Goal: Task Accomplishment & Management: Complete application form

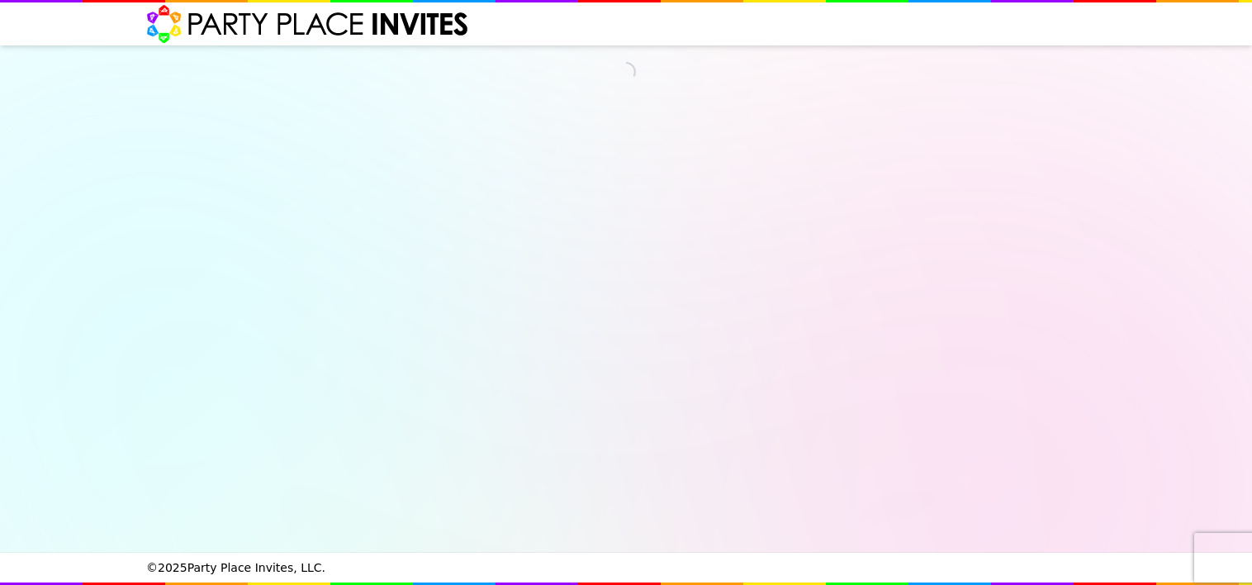
select select "540260"
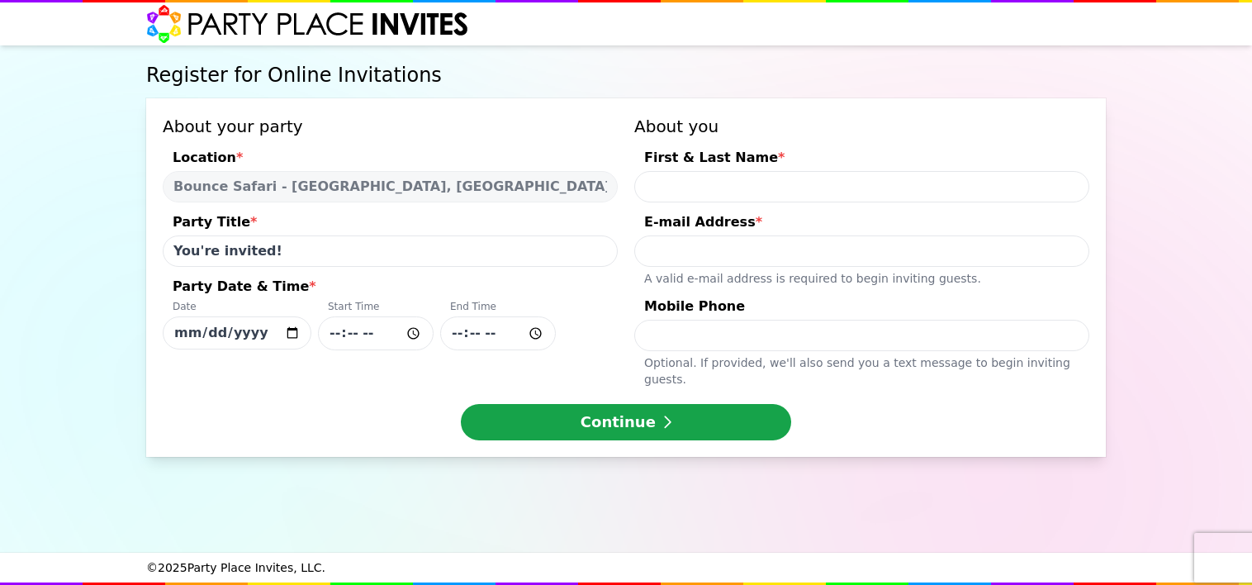
click at [291, 333] on input "[DATE]" at bounding box center [237, 332] width 149 height 33
type input "[DATE]"
click at [412, 330] on input "Party Date & Time * Date [DATE] Start Time End Time" at bounding box center [376, 333] width 116 height 34
type input "12:30"
click at [545, 300] on div "End Time" at bounding box center [498, 308] width 116 height 17
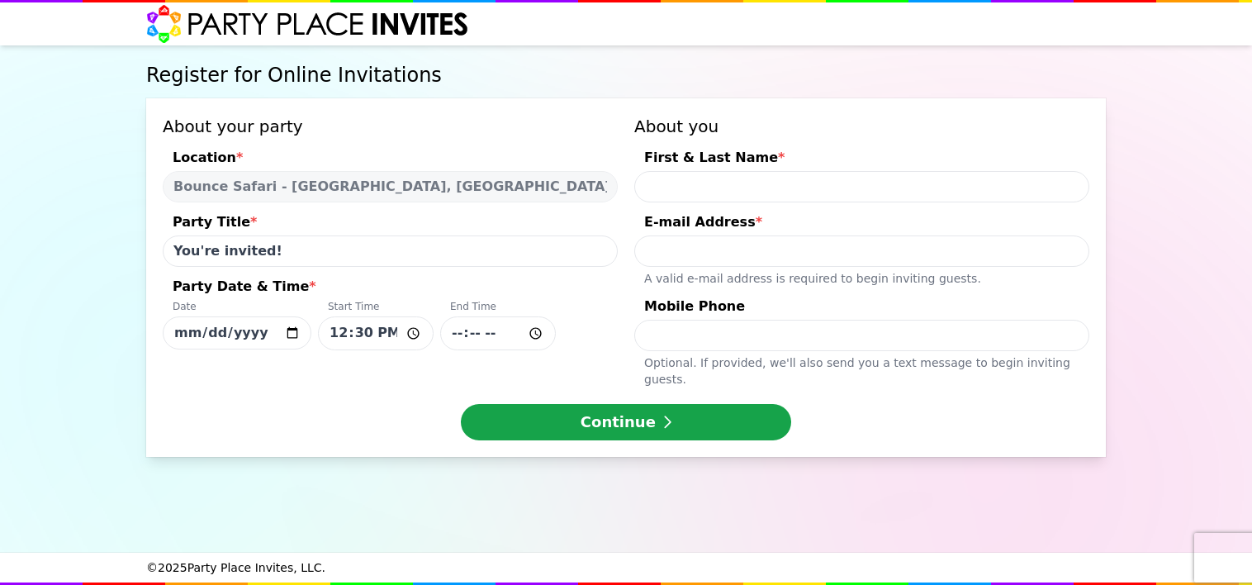
click at [311, 316] on input "[DATE]" at bounding box center [237, 332] width 149 height 33
click at [717, 191] on input "First & Last Name *" at bounding box center [861, 186] width 455 height 31
type input "[PERSON_NAME]"
type input "[EMAIL_ADDRESS][DOMAIN_NAME]"
click at [731, 188] on input "[PERSON_NAME]" at bounding box center [861, 186] width 455 height 31
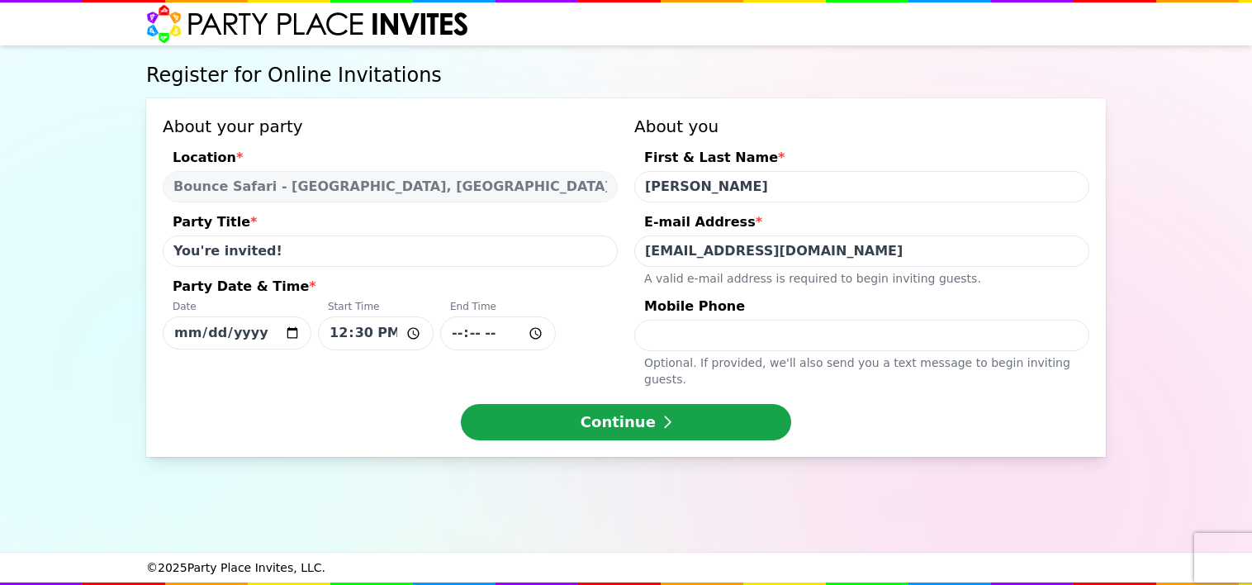
click at [731, 188] on input "[PERSON_NAME]" at bounding box center [861, 186] width 455 height 31
type input "[PERSON_NAME]"
click at [728, 324] on input "Mobile Phone Optional. If provided, we ' ll also send you a text message to beg…" at bounding box center [861, 335] width 455 height 31
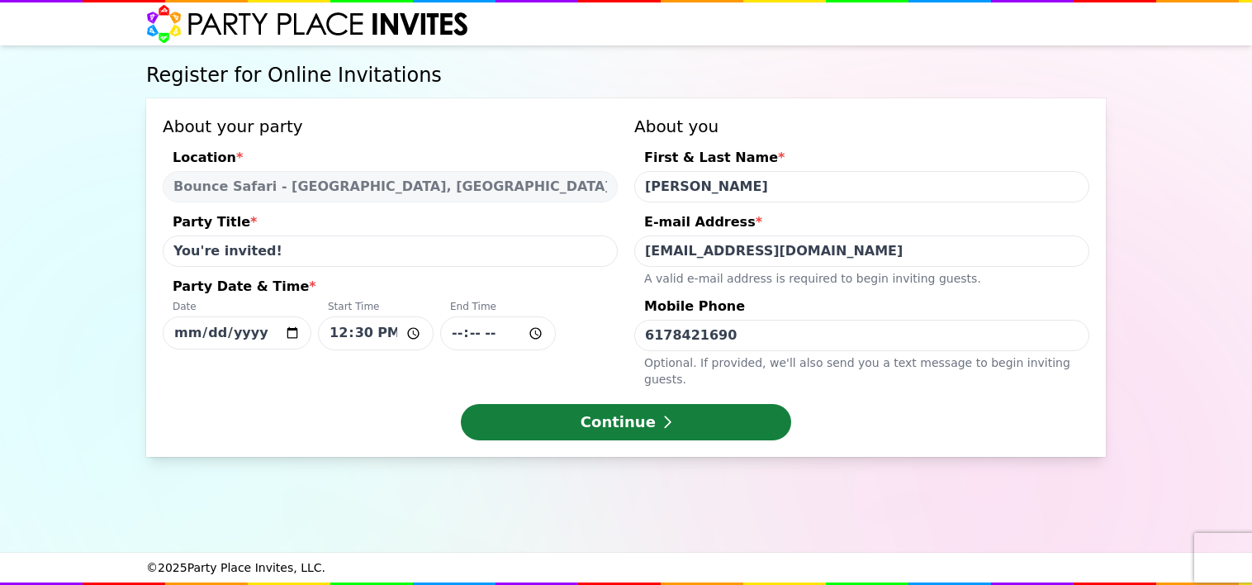
type input "6178421690"
click at [713, 414] on button "Continue" at bounding box center [626, 422] width 330 height 36
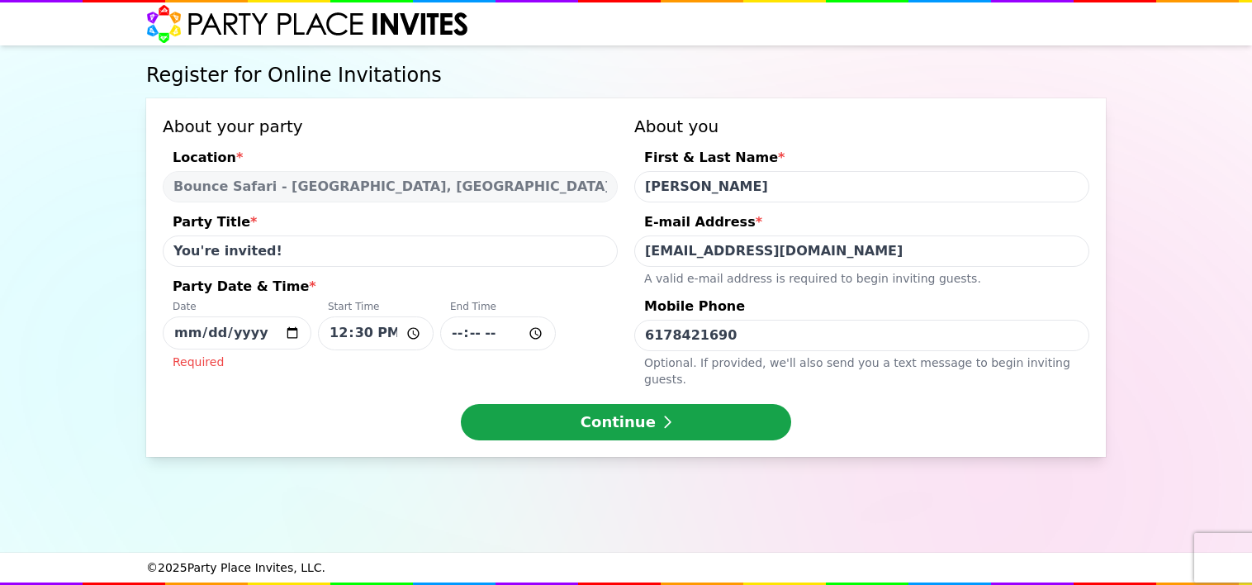
click at [268, 384] on div "About your party Location * Bounce Safari - [GEOGRAPHIC_DATA], [GEOGRAPHIC_DATA…" at bounding box center [626, 277] width 960 height 358
click at [292, 331] on input "[DATE]" at bounding box center [237, 332] width 149 height 33
click at [180, 404] on div "Continue" at bounding box center [626, 422] width 927 height 36
click at [536, 330] on input "Party Date & Time * Date [DATE] Start Time 12:30 End Time Required" at bounding box center [498, 333] width 116 height 34
type input "14:00"
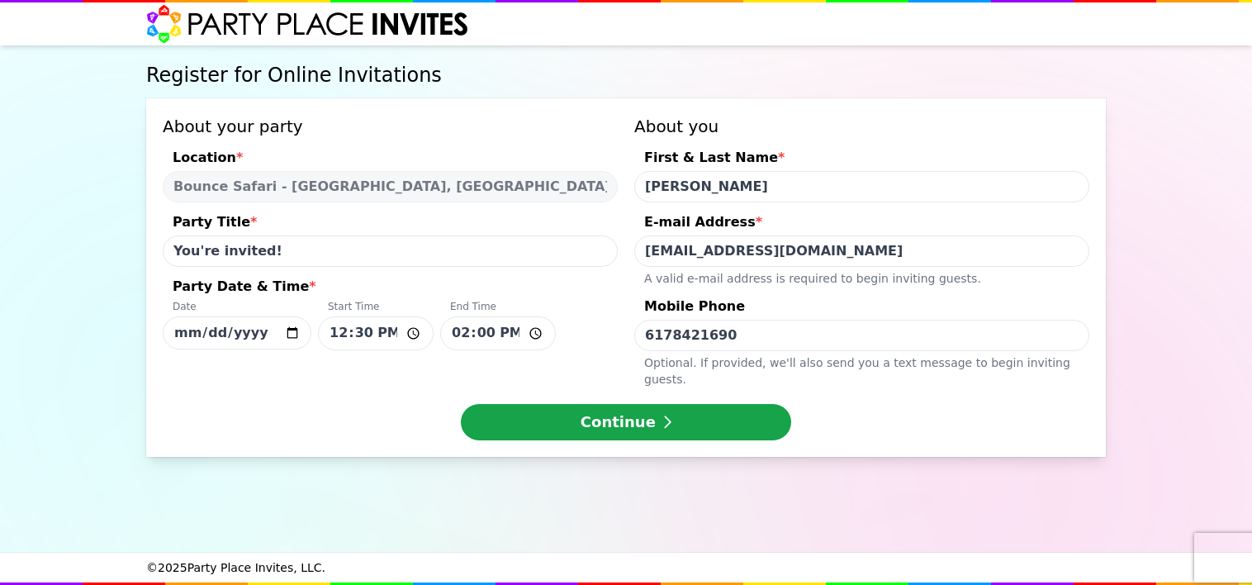
click at [577, 340] on div "Date [DATE] Start Time 12:30 End Time 14:00" at bounding box center [390, 325] width 455 height 50
click at [311, 340] on input "[DATE]" at bounding box center [237, 332] width 149 height 33
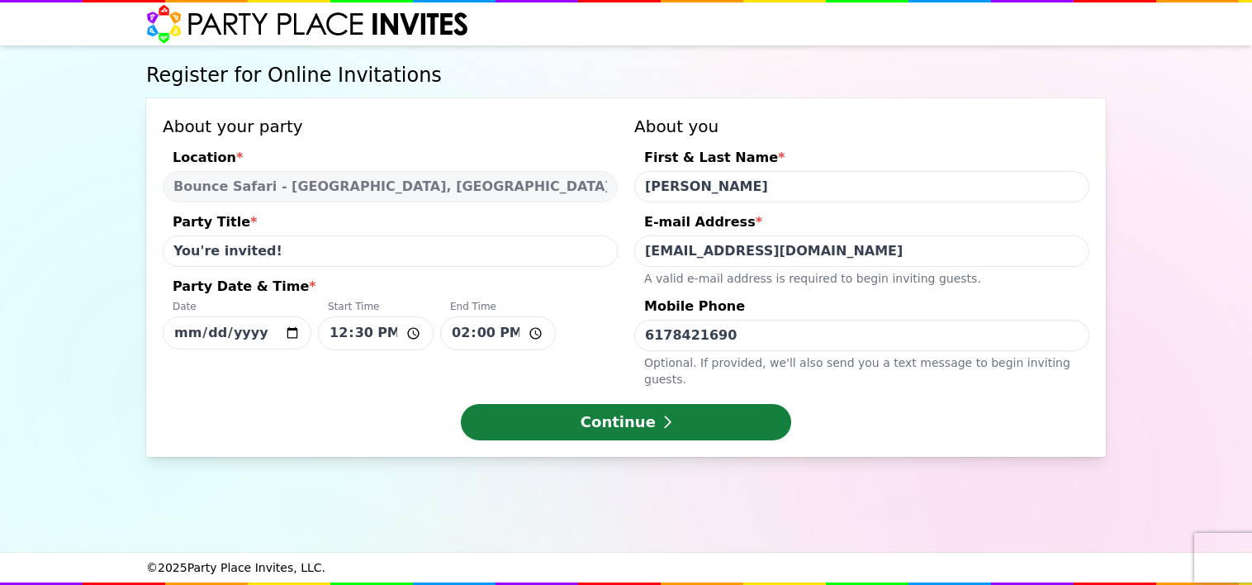
click at [619, 404] on button "Continue" at bounding box center [626, 422] width 330 height 36
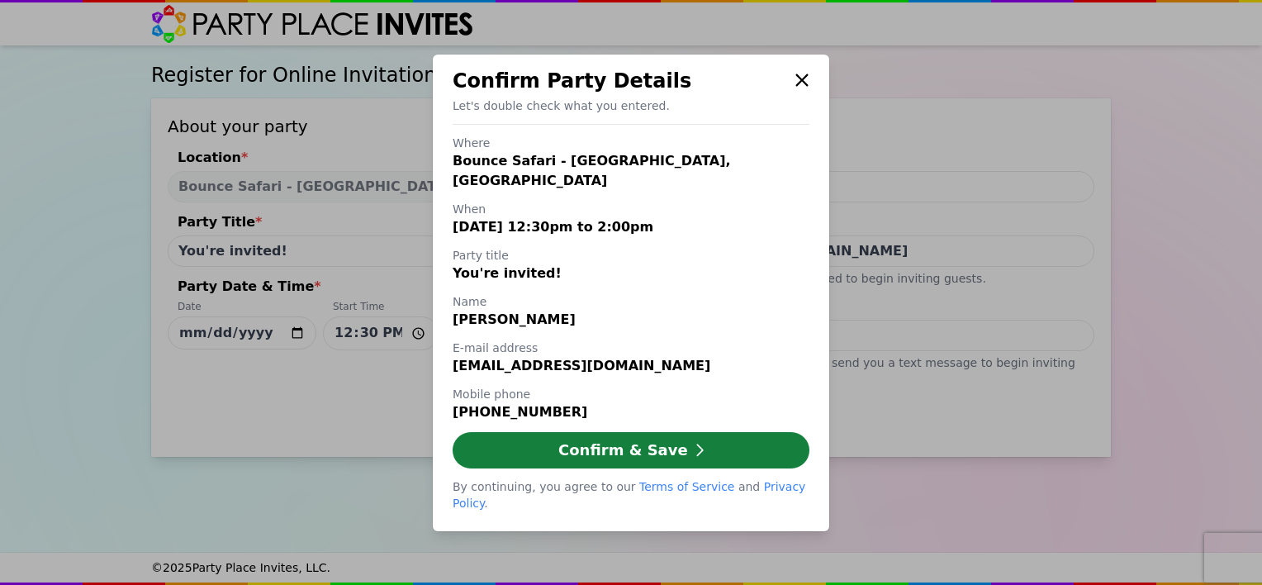
click at [658, 445] on button "Confirm & Save" at bounding box center [631, 450] width 357 height 36
